Goal: Task Accomplishment & Management: Manage account settings

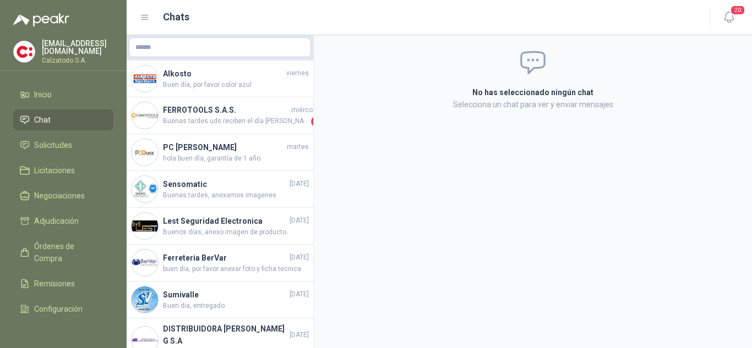
click at [43, 120] on span "Chat" at bounding box center [42, 120] width 17 height 12
click at [49, 139] on span "Solicitudes" at bounding box center [53, 145] width 38 height 12
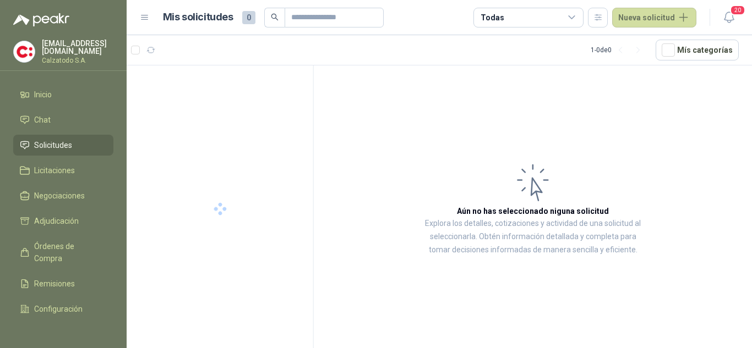
click at [49, 139] on span "Solicitudes" at bounding box center [53, 145] width 38 height 12
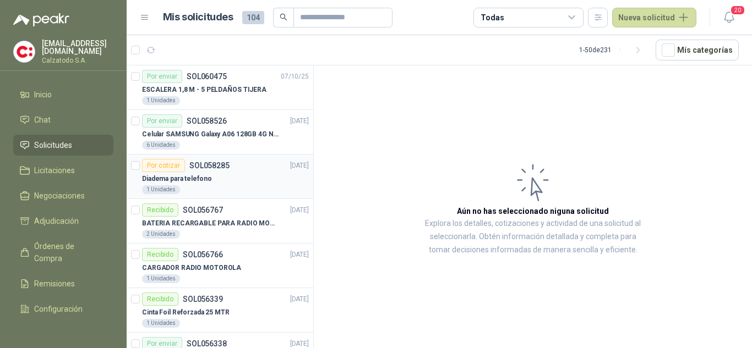
click at [187, 168] on div "Por cotizar SOL058285" at bounding box center [186, 165] width 88 height 13
